Goal: Check status: Check status

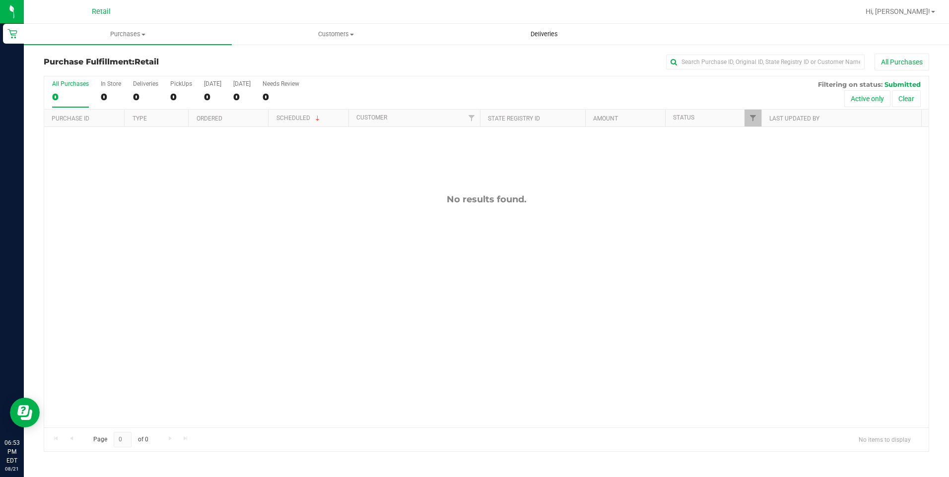
click at [542, 35] on span "Deliveries" at bounding box center [544, 34] width 54 height 9
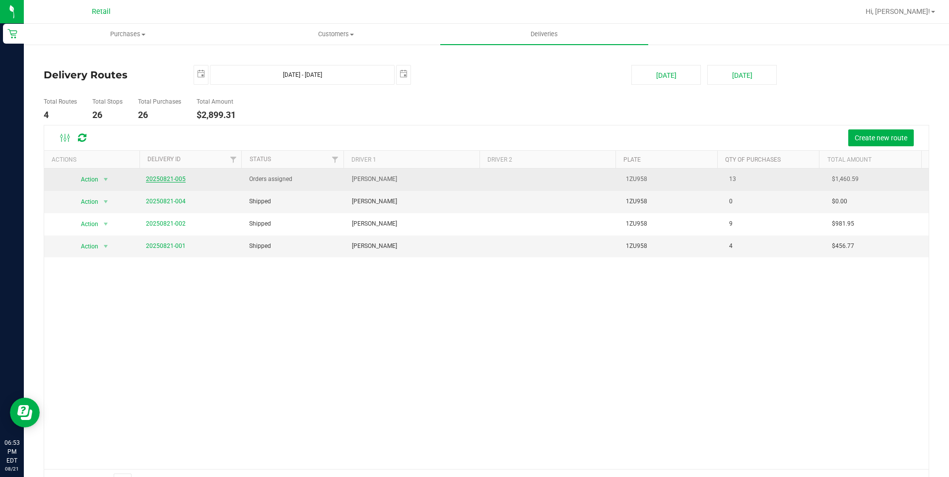
click at [167, 179] on link "20250821-005" at bounding box center [166, 179] width 40 height 7
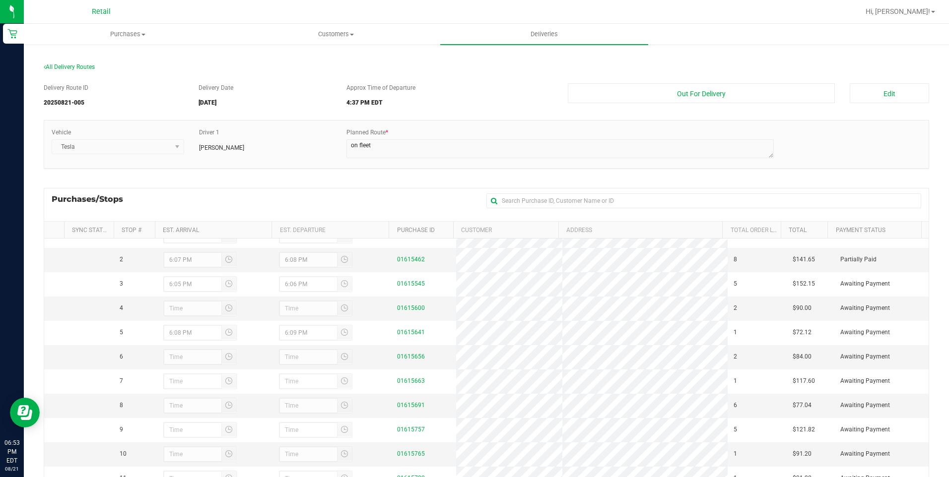
scroll to position [113, 0]
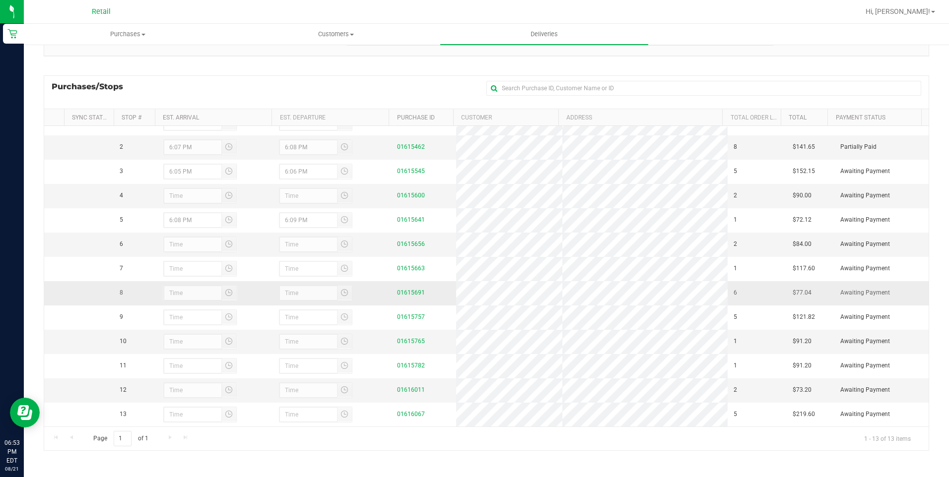
click at [408, 289] on div "01615691" at bounding box center [423, 292] width 53 height 9
click at [400, 292] on link "01615691" at bounding box center [411, 292] width 28 height 7
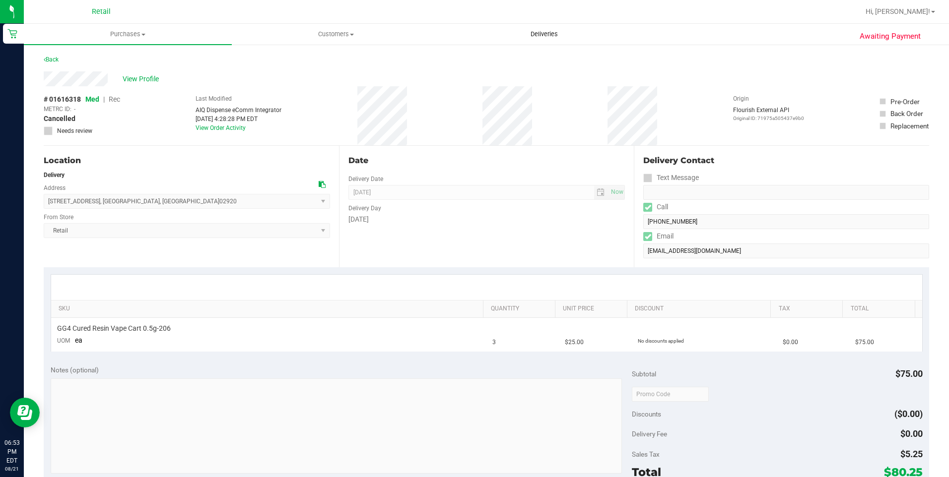
click at [532, 34] on span "Deliveries" at bounding box center [544, 34] width 54 height 9
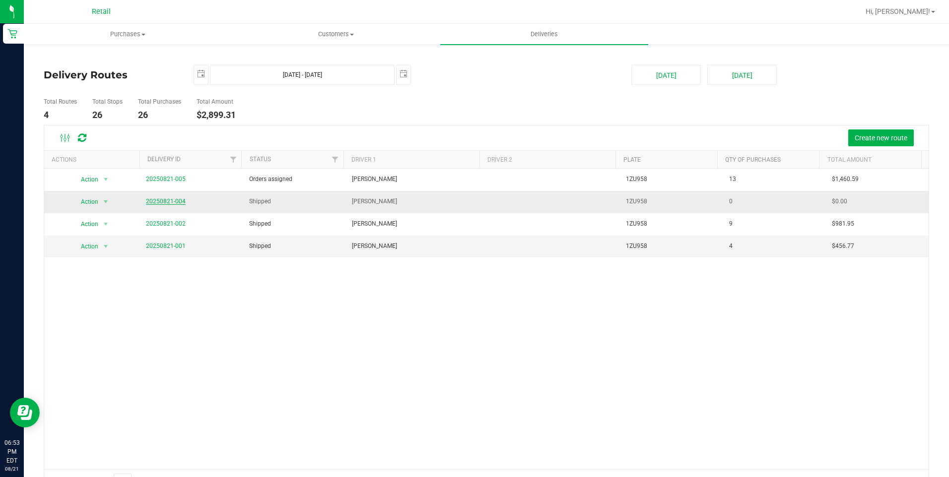
click at [172, 199] on link "20250821-004" at bounding box center [166, 201] width 40 height 7
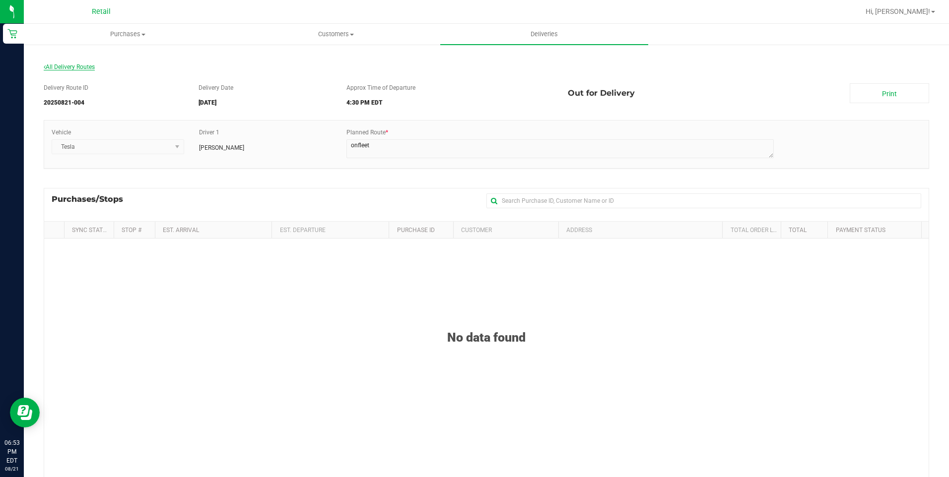
click at [49, 65] on span "All Delivery Routes" at bounding box center [69, 67] width 51 height 7
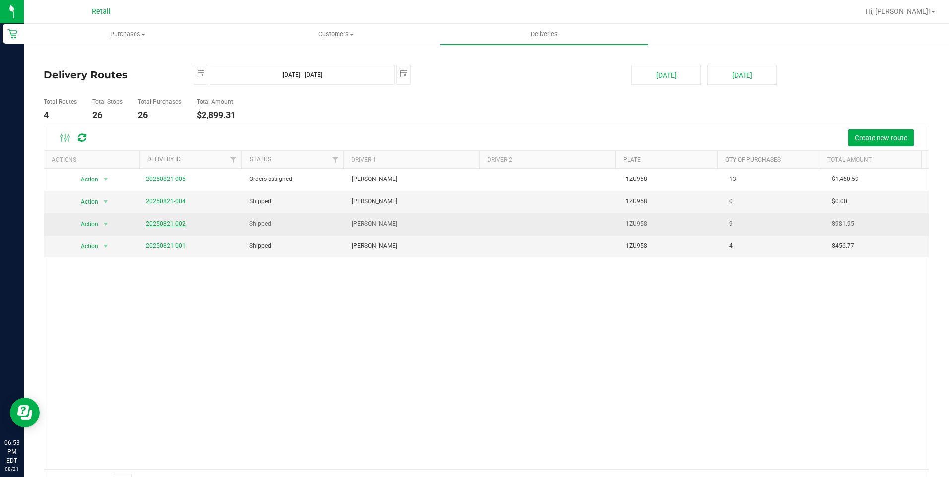
click at [152, 223] on link "20250821-002" at bounding box center [166, 223] width 40 height 7
